Goal: Information Seeking & Learning: Learn about a topic

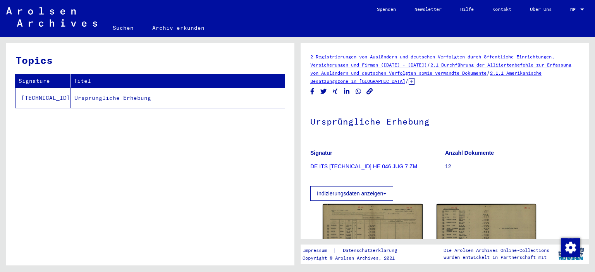
scroll to position [77, 0]
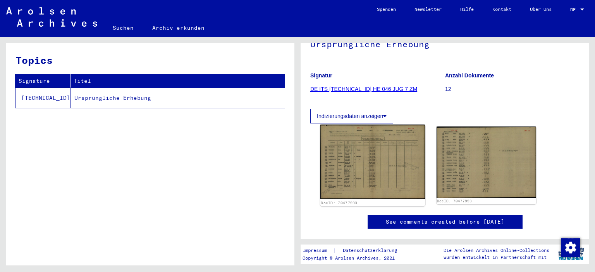
click at [392, 153] on img at bounding box center [372, 162] width 105 height 75
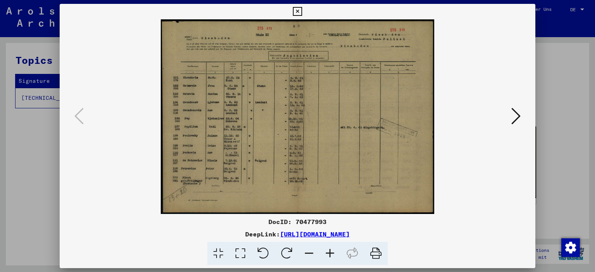
click at [330, 257] on icon at bounding box center [329, 254] width 21 height 24
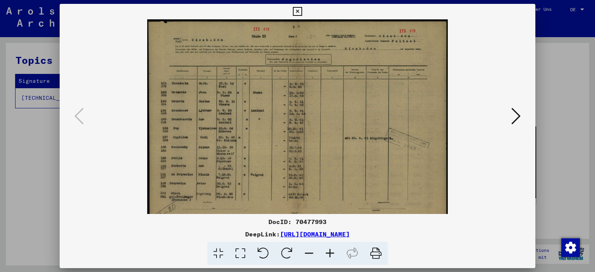
click at [330, 257] on icon at bounding box center [329, 254] width 21 height 24
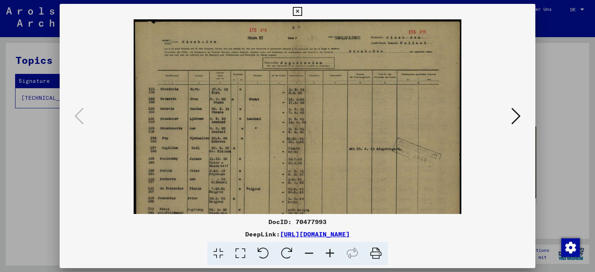
click at [330, 257] on icon at bounding box center [329, 254] width 21 height 24
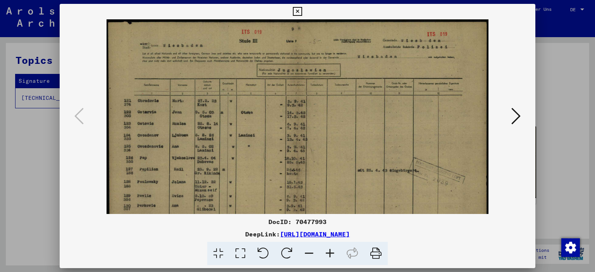
click at [330, 257] on icon at bounding box center [329, 254] width 21 height 24
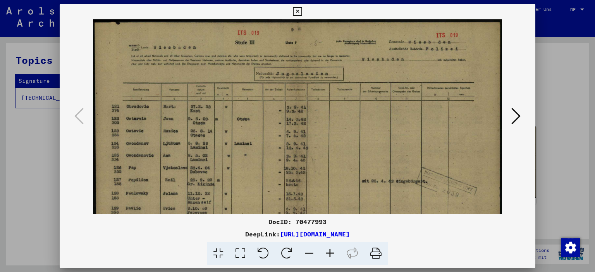
click at [330, 257] on icon at bounding box center [329, 254] width 21 height 24
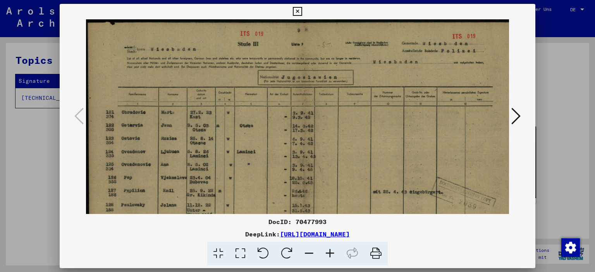
click at [330, 257] on icon at bounding box center [329, 254] width 21 height 24
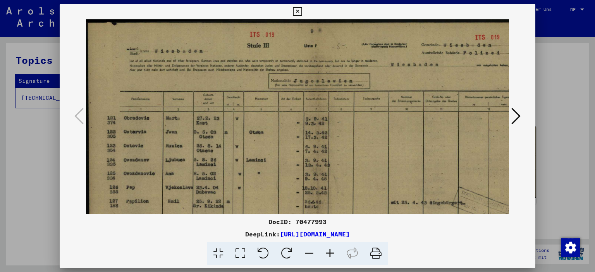
scroll to position [135, 0]
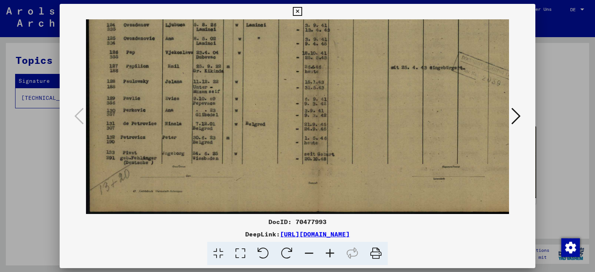
drag, startPoint x: 294, startPoint y: 110, endPoint x: 365, endPoint y: -8, distance: 137.8
click at [365, 0] on html "Suchen Archiv erkunden Spenden Newsletter Hilfe Kontakt Über Uns Suchen Archiv …" at bounding box center [297, 136] width 595 height 272
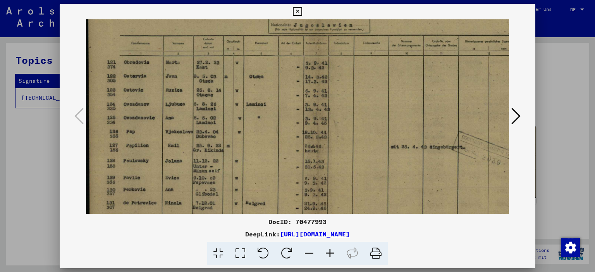
scroll to position [55, 0]
drag, startPoint x: 203, startPoint y: 83, endPoint x: 209, endPoint y: 164, distance: 81.2
click at [209, 164] on img at bounding box center [317, 129] width 463 height 330
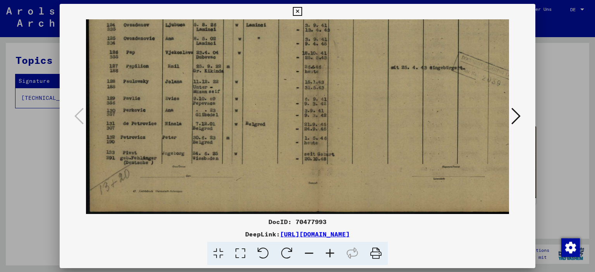
drag, startPoint x: 226, startPoint y: 175, endPoint x: 227, endPoint y: 64, distance: 111.1
click at [227, 64] on img at bounding box center [317, 49] width 463 height 330
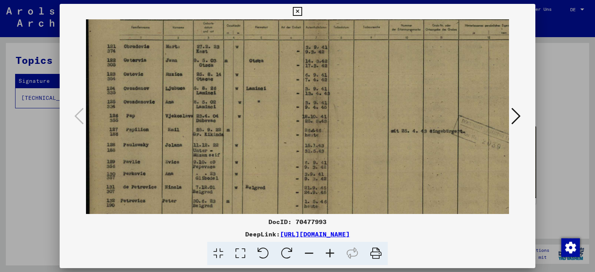
scroll to position [72, 0]
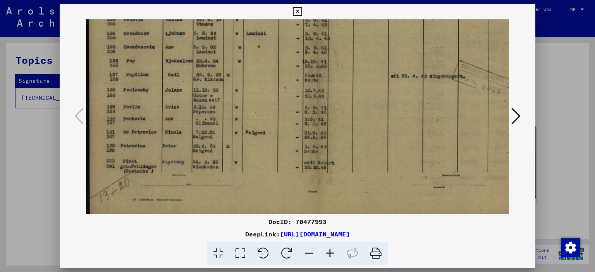
drag, startPoint x: 189, startPoint y: 82, endPoint x: 213, endPoint y: 80, distance: 24.1
click at [212, 85] on img at bounding box center [317, 58] width 463 height 330
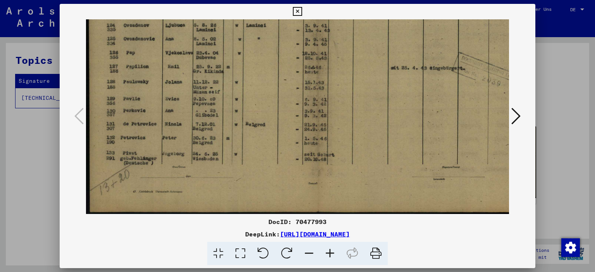
scroll to position [135, 0]
drag, startPoint x: 216, startPoint y: 133, endPoint x: 228, endPoint y: 113, distance: 23.2
click at [216, 117] on img at bounding box center [317, 49] width 463 height 330
click at [517, 114] on icon at bounding box center [515, 116] width 9 height 19
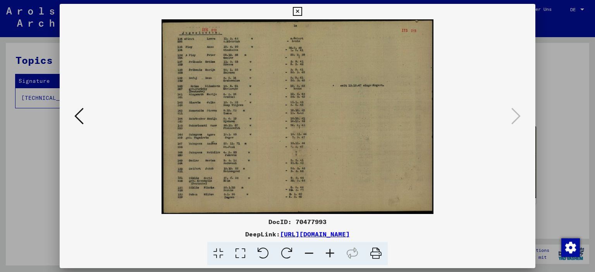
scroll to position [0, 0]
click at [229, 133] on img at bounding box center [297, 116] width 272 height 195
click at [331, 253] on icon at bounding box center [329, 254] width 21 height 24
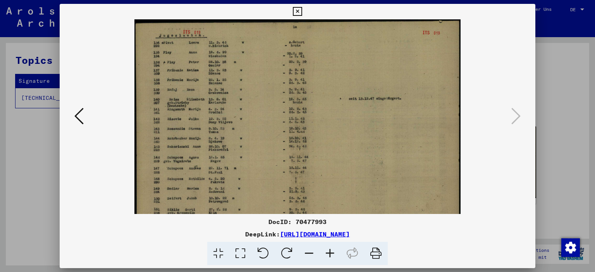
click at [331, 253] on icon at bounding box center [329, 254] width 21 height 24
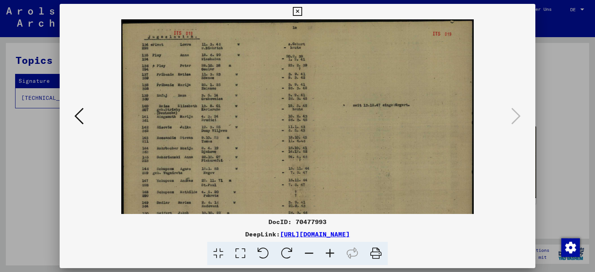
click at [331, 253] on icon at bounding box center [329, 254] width 21 height 24
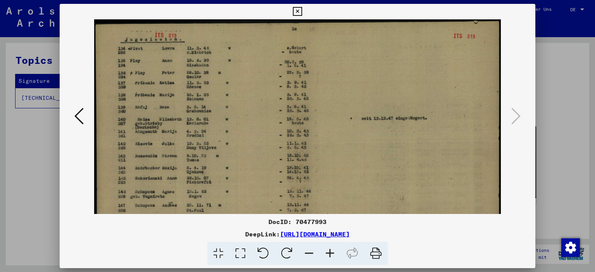
click at [331, 253] on icon at bounding box center [329, 254] width 21 height 24
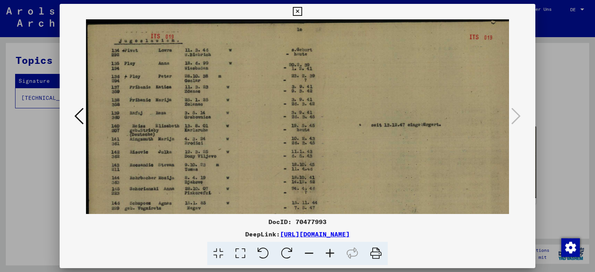
click at [331, 253] on icon at bounding box center [329, 254] width 21 height 24
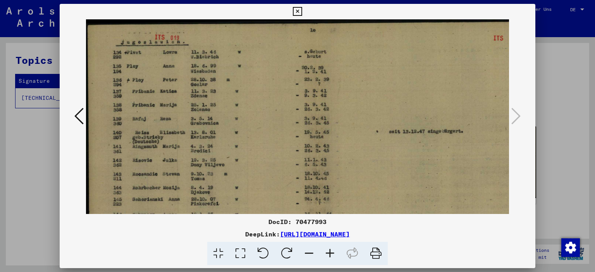
drag, startPoint x: 247, startPoint y: 188, endPoint x: 281, endPoint y: 218, distance: 45.5
click at [281, 218] on div "DocID: 70477993 DeepLink: [URL][DOMAIN_NAME]" at bounding box center [298, 135] width 476 height 262
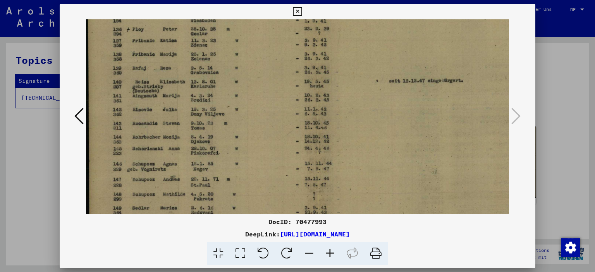
scroll to position [51, 0]
drag, startPoint x: 197, startPoint y: 159, endPoint x: 201, endPoint y: 106, distance: 52.8
click at [201, 106] on img at bounding box center [316, 133] width 461 height 330
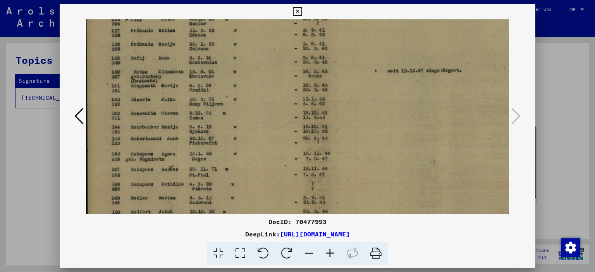
scroll to position [62, 2]
drag, startPoint x: 225, startPoint y: 165, endPoint x: 223, endPoint y: 154, distance: 10.7
click at [223, 154] on img at bounding box center [314, 122] width 461 height 330
click at [313, 254] on icon at bounding box center [308, 254] width 21 height 24
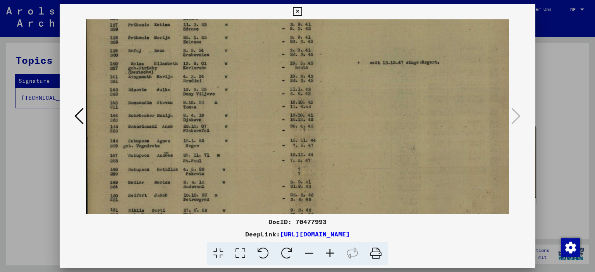
click at [313, 254] on icon at bounding box center [308, 254] width 21 height 24
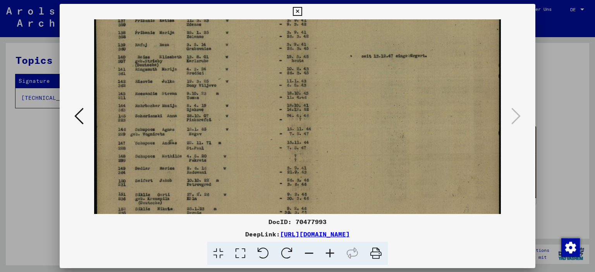
click at [313, 254] on icon at bounding box center [308, 254] width 21 height 24
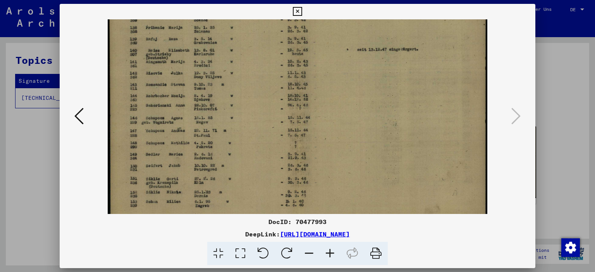
click at [313, 254] on icon at bounding box center [308, 254] width 21 height 24
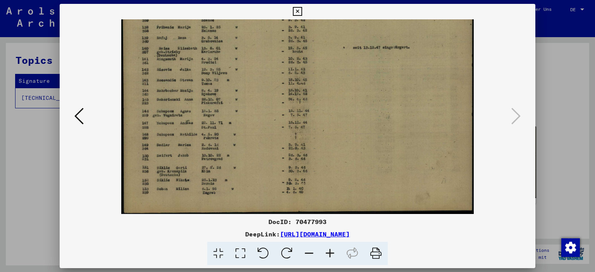
click at [313, 254] on icon at bounding box center [308, 254] width 21 height 24
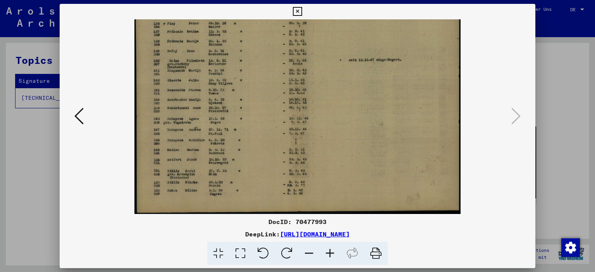
click at [313, 254] on icon at bounding box center [308, 254] width 21 height 24
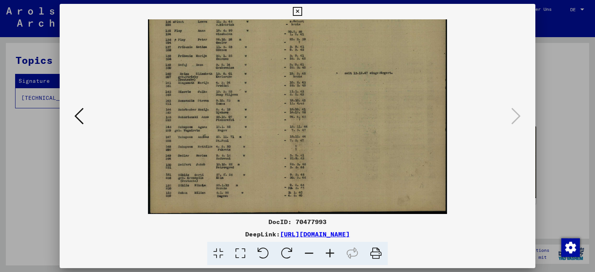
click at [313, 254] on icon at bounding box center [308, 254] width 21 height 24
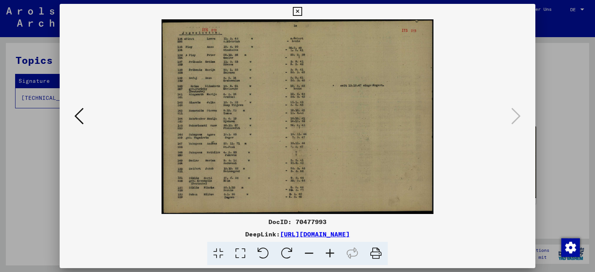
click at [331, 252] on icon at bounding box center [329, 254] width 21 height 24
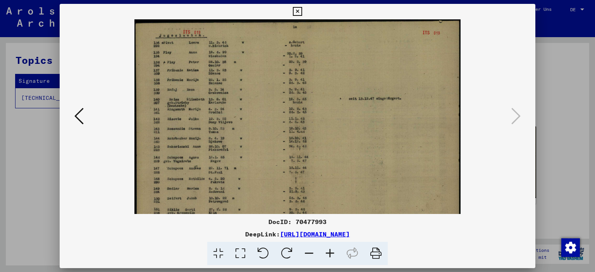
click at [331, 252] on icon at bounding box center [329, 254] width 21 height 24
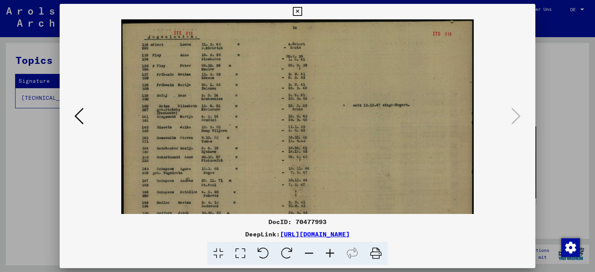
click at [331, 252] on icon at bounding box center [329, 254] width 21 height 24
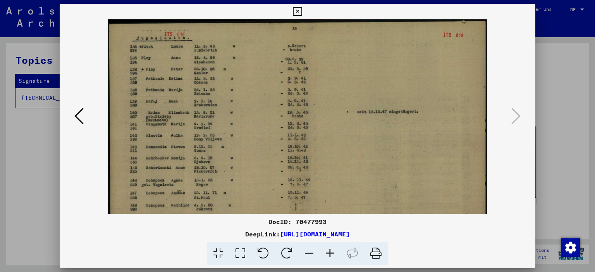
click at [331, 252] on icon at bounding box center [329, 254] width 21 height 24
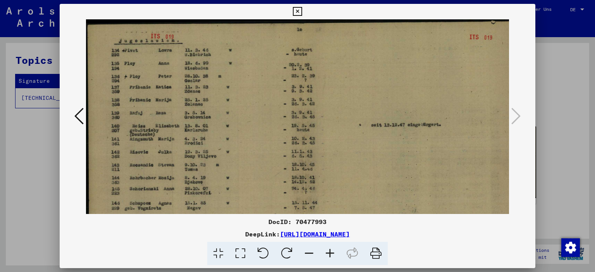
click at [331, 252] on icon at bounding box center [329, 254] width 21 height 24
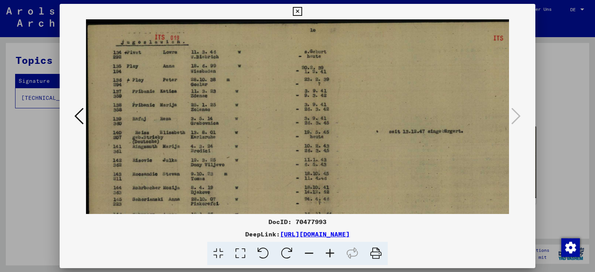
click at [331, 252] on icon at bounding box center [329, 254] width 21 height 24
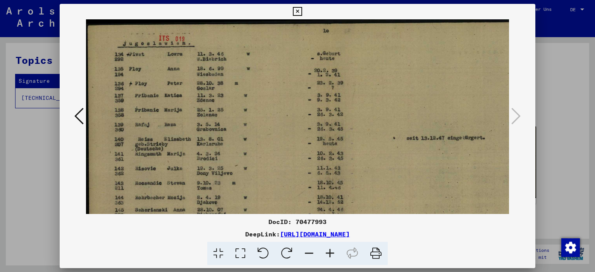
click at [331, 252] on icon at bounding box center [329, 254] width 21 height 24
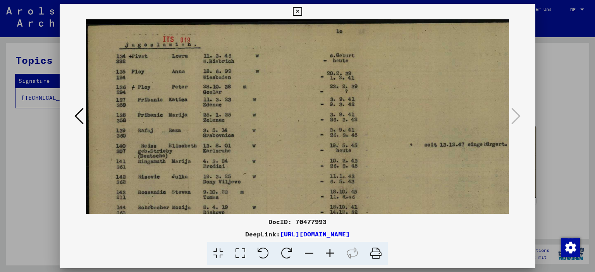
click at [310, 255] on icon at bounding box center [308, 254] width 21 height 24
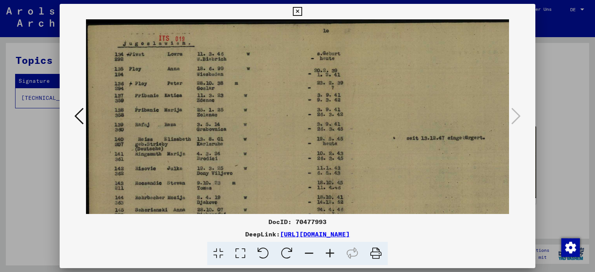
click at [310, 255] on icon at bounding box center [308, 254] width 21 height 24
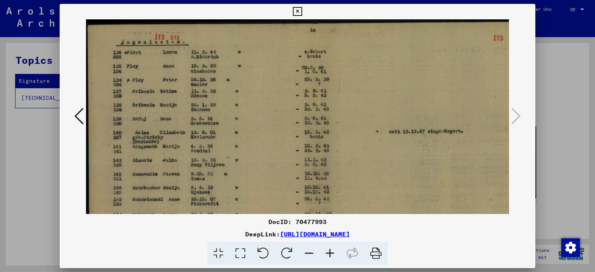
click at [310, 255] on icon at bounding box center [308, 254] width 21 height 24
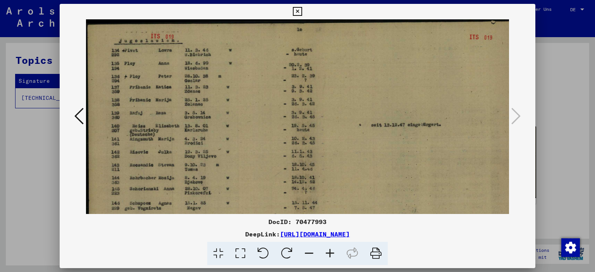
click at [310, 255] on icon at bounding box center [308, 254] width 21 height 24
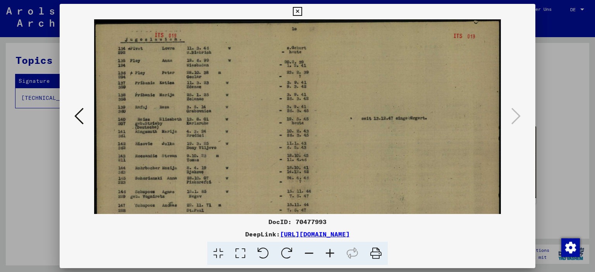
click at [310, 255] on icon at bounding box center [308, 254] width 21 height 24
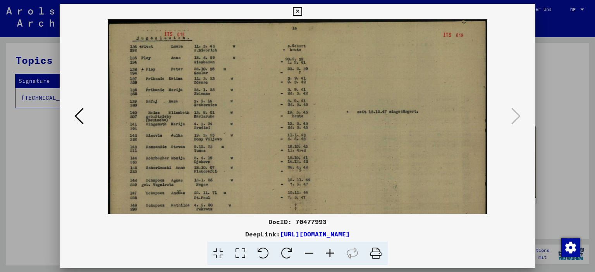
click at [310, 255] on icon at bounding box center [308, 254] width 21 height 24
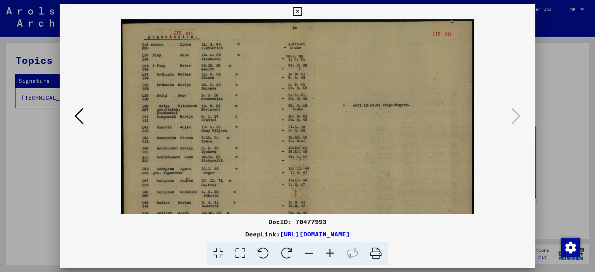
click at [310, 255] on icon at bounding box center [308, 254] width 21 height 24
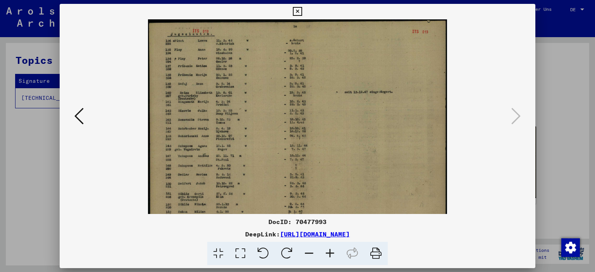
click at [310, 255] on icon at bounding box center [308, 254] width 21 height 24
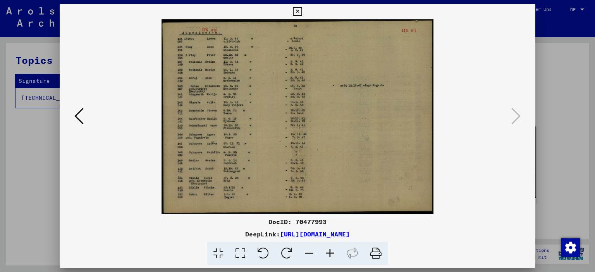
click at [310, 255] on icon at bounding box center [308, 254] width 21 height 24
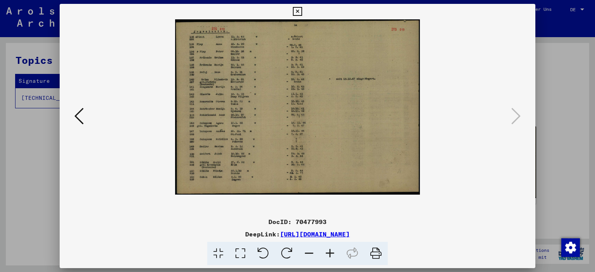
click at [312, 254] on icon at bounding box center [308, 254] width 21 height 24
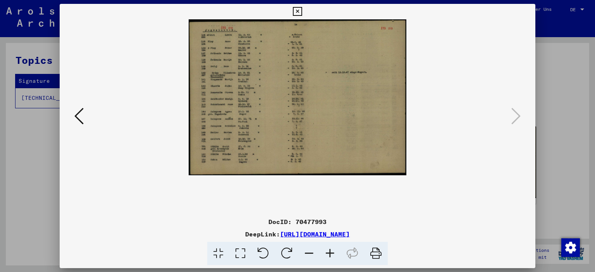
click at [333, 253] on icon at bounding box center [329, 254] width 21 height 24
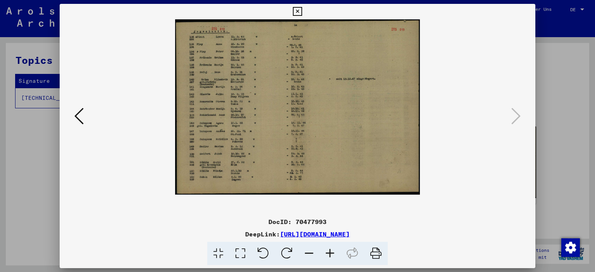
click at [333, 253] on icon at bounding box center [329, 254] width 21 height 24
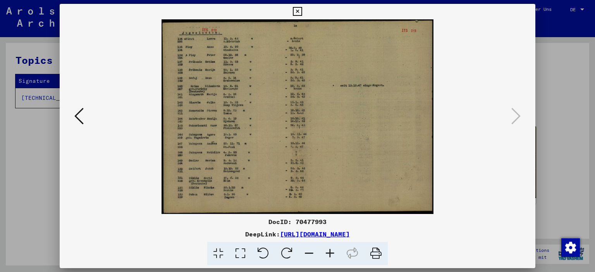
click at [333, 253] on icon at bounding box center [329, 254] width 21 height 24
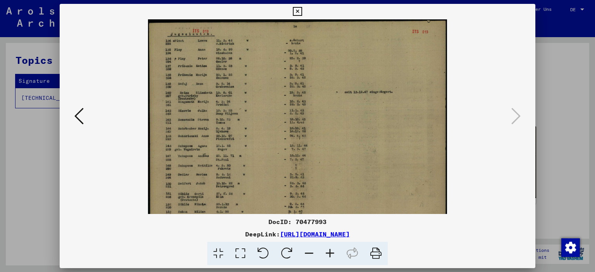
click at [314, 254] on icon at bounding box center [308, 254] width 21 height 24
